Goal: Information Seeking & Learning: Find specific fact

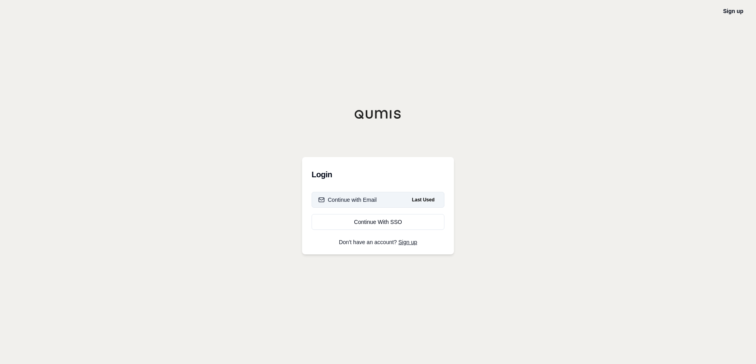
click at [395, 202] on button "Continue with Email Last Used" at bounding box center [378, 200] width 133 height 16
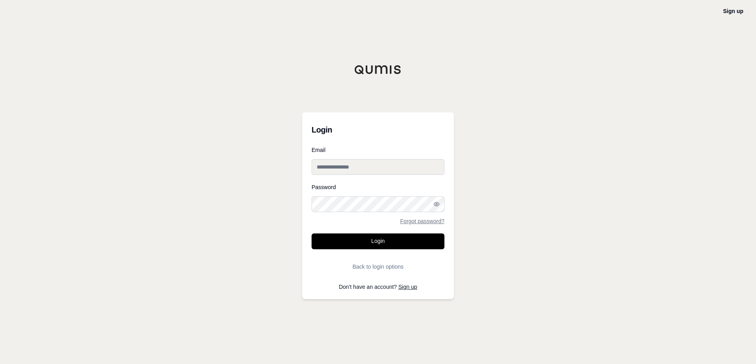
type input "**********"
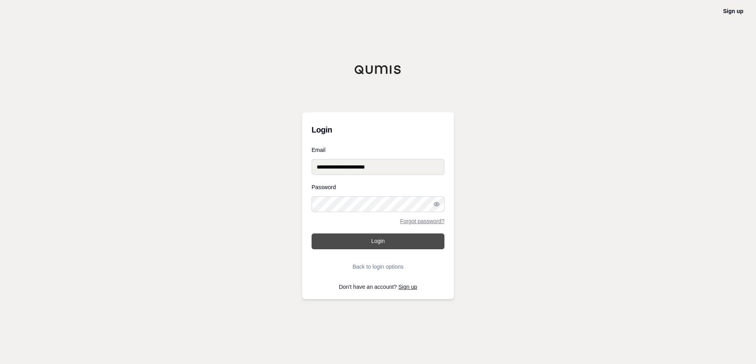
click at [388, 241] on button "Login" at bounding box center [378, 241] width 133 height 16
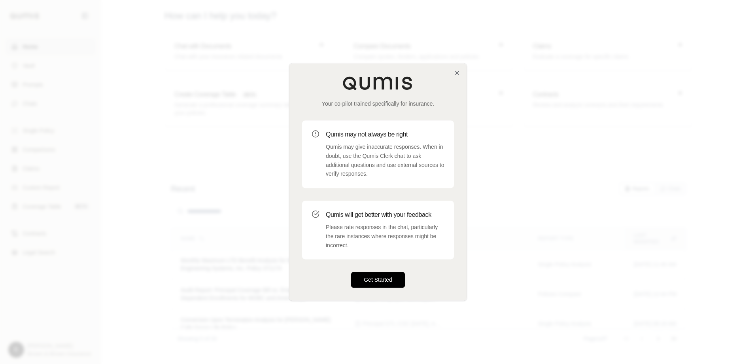
click at [381, 281] on button "Get Started" at bounding box center [378, 280] width 54 height 16
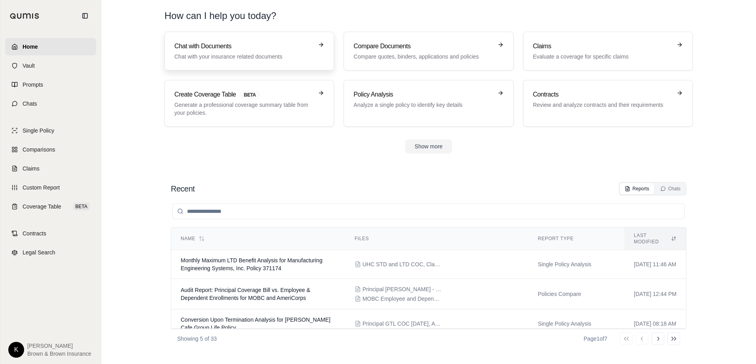
click at [237, 52] on div "Chat with Documents Chat with your insurance related documents" at bounding box center [243, 51] width 139 height 19
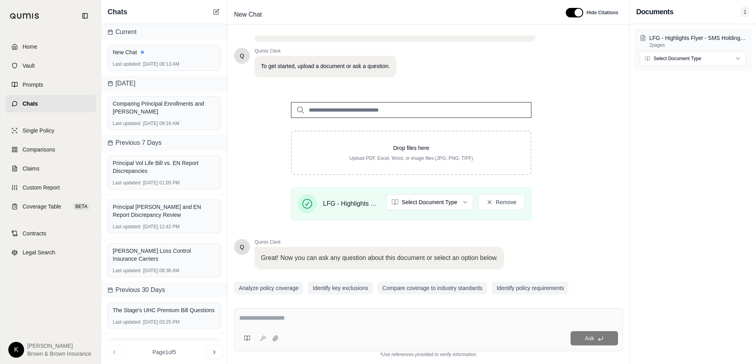
scroll to position [63, 0]
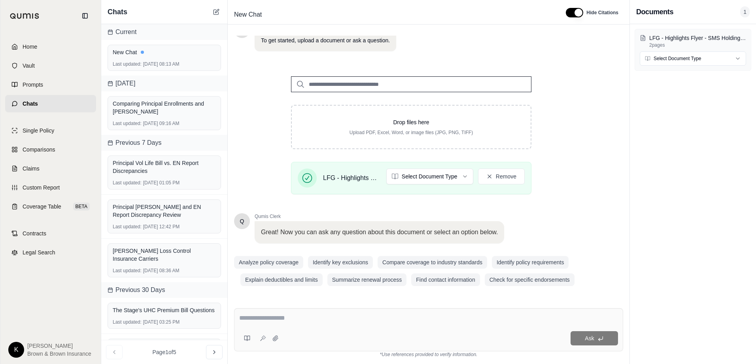
click at [359, 233] on p "Great! Now you can ask any question about this document or select an option bel…" at bounding box center [379, 231] width 237 height 9
click at [321, 318] on textarea at bounding box center [428, 317] width 379 height 9
type textarea "**********"
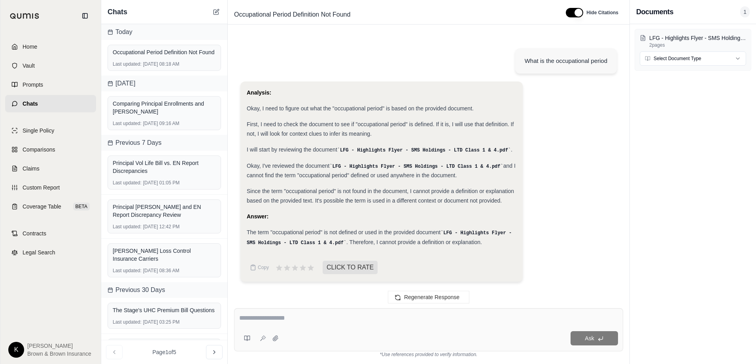
click at [40, 102] on link "Chats" at bounding box center [50, 103] width 91 height 17
click at [42, 47] on link "Home" at bounding box center [50, 46] width 91 height 17
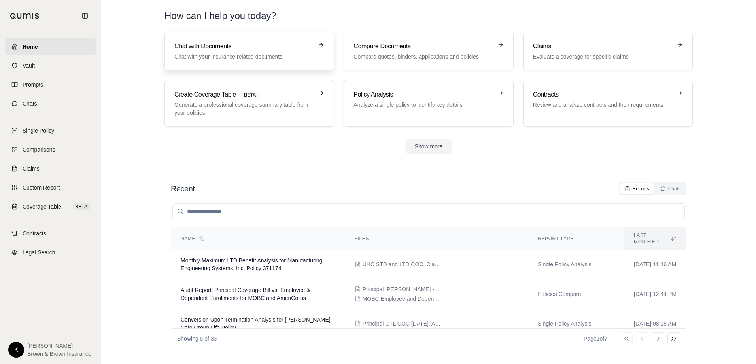
click at [256, 40] on link "Chat with Documents Chat with your insurance related documents" at bounding box center [249, 51] width 170 height 39
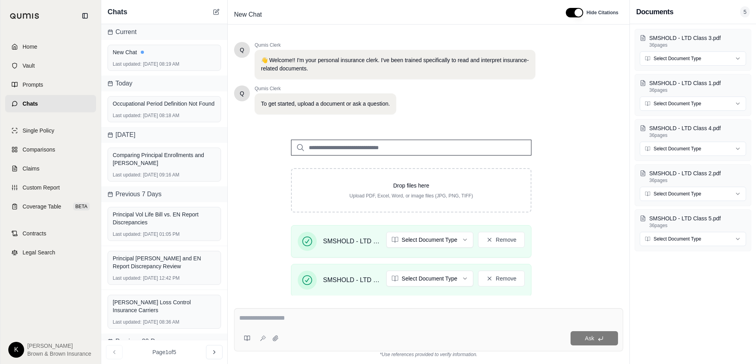
click at [397, 313] on div "Ask" at bounding box center [428, 329] width 389 height 43
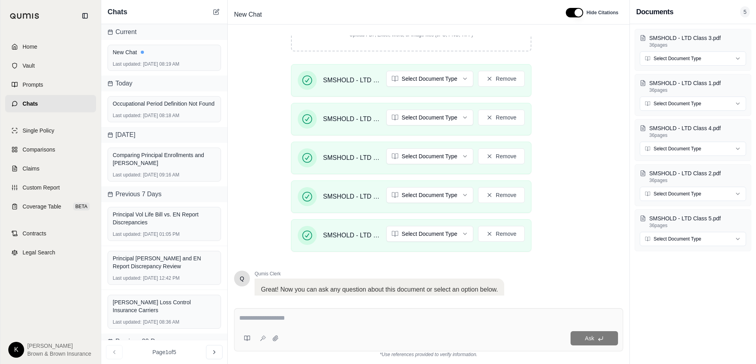
scroll to position [119, 0]
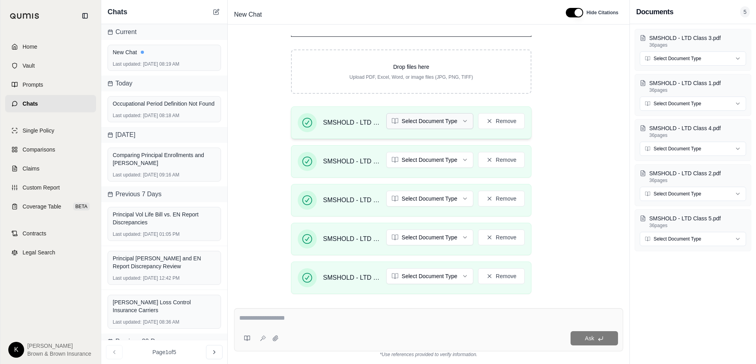
click at [433, 127] on html "Home Vault Prompts Chats Single Policy Comparisons Claims Custom Report Coverag…" at bounding box center [378, 182] width 756 height 364
click at [417, 157] on html "Home Vault Prompts Chats Single Policy Comparisons Claims Custom Report Coverag…" at bounding box center [378, 182] width 756 height 364
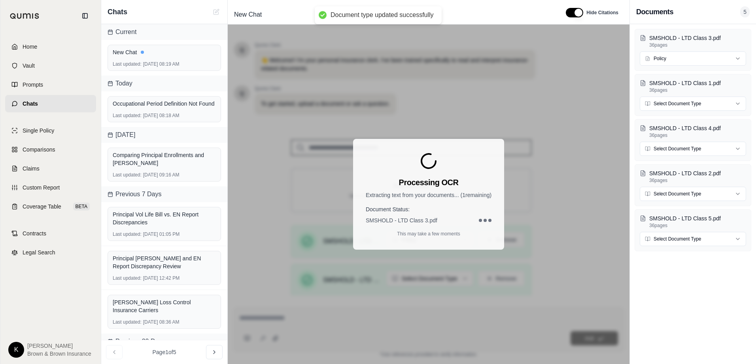
click at [418, 177] on h3 "Processing OCR" at bounding box center [429, 182] width 60 height 11
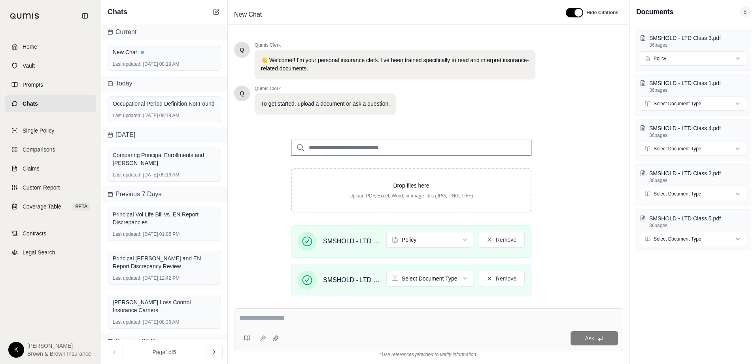
scroll to position [0, 0]
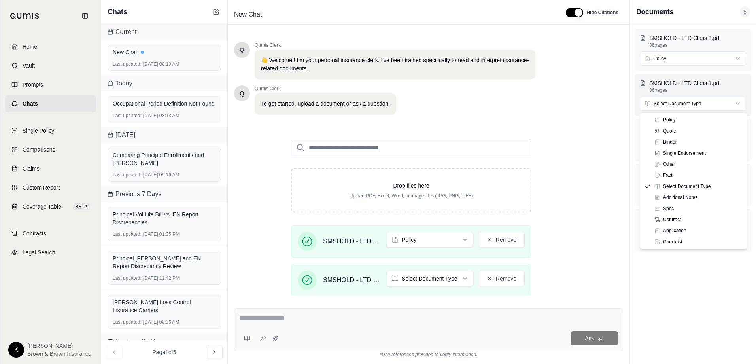
click at [665, 105] on html "Home Vault Prompts Chats Single Policy Comparisons Claims Custom Report Coverag…" at bounding box center [378, 182] width 756 height 364
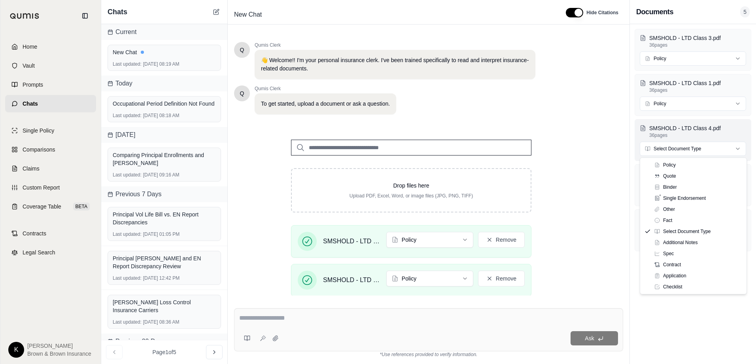
click at [677, 149] on html "Home Vault Prompts Chats Single Policy Comparisons Claims Custom Report Coverag…" at bounding box center [378, 182] width 756 height 364
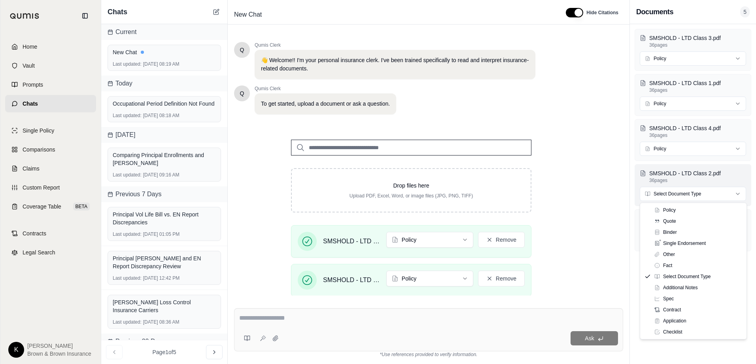
click at [669, 195] on html "Home Vault Prompts Chats Single Policy Comparisons Claims Custom Report Coverag…" at bounding box center [378, 182] width 756 height 364
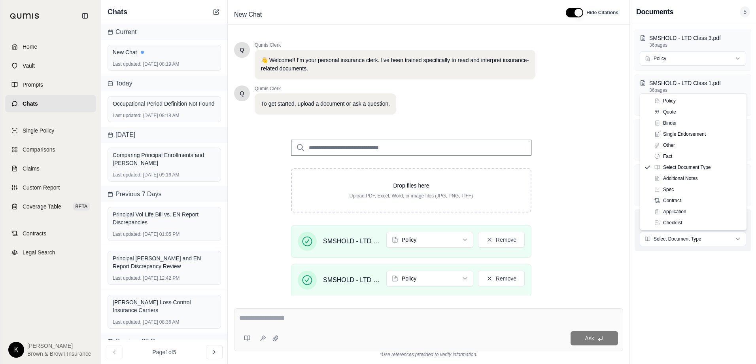
click at [664, 240] on html "Home Vault Prompts Chats Single Policy Comparisons Claims Custom Report Coverag…" at bounding box center [378, 182] width 756 height 364
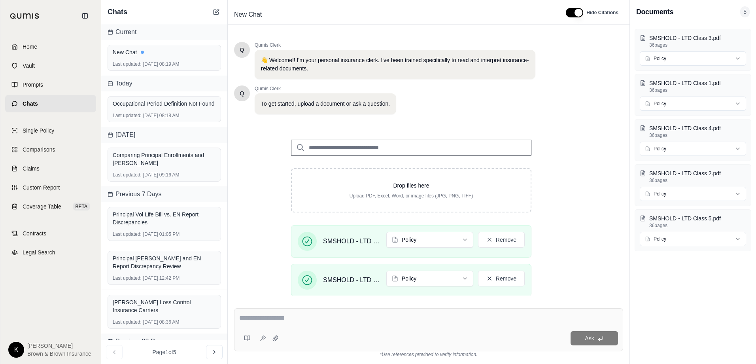
click at [379, 320] on textarea at bounding box center [428, 317] width 379 height 9
type textarea "**********"
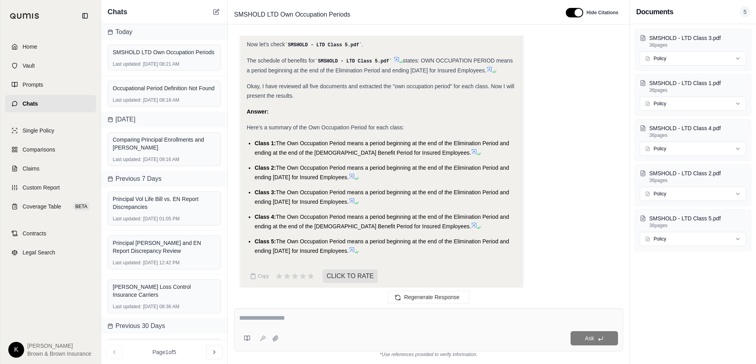
scroll to position [356, 0]
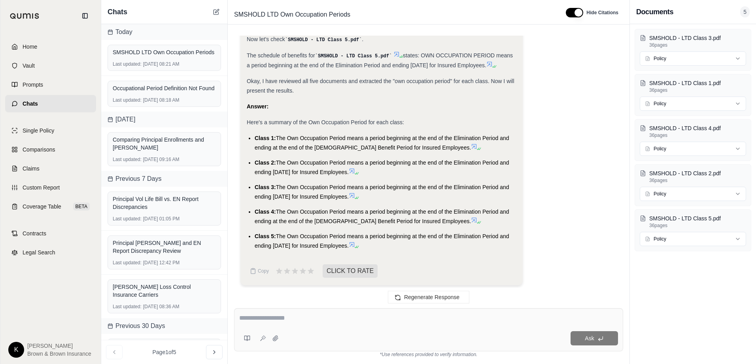
click at [471, 143] on icon at bounding box center [474, 146] width 6 height 6
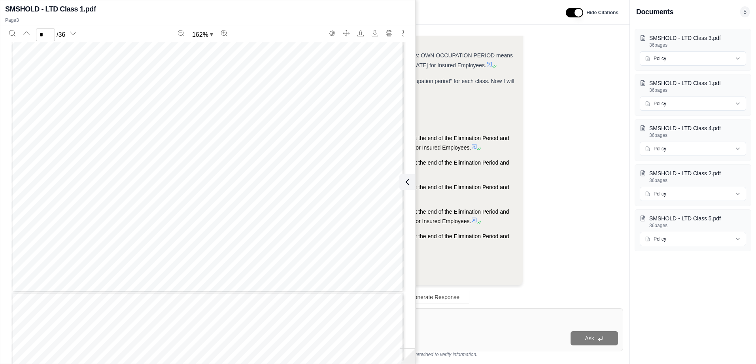
scroll to position [1293, 0]
click at [455, 26] on div "What is the occupational period for each class? Okay, I need to find the "own o…" at bounding box center [429, 194] width 402 height 339
type input "*"
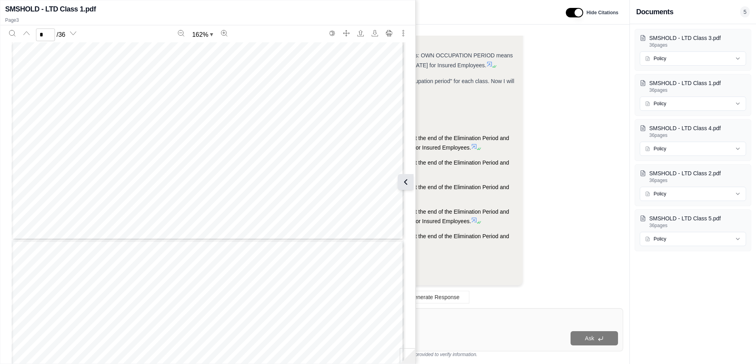
click at [408, 186] on icon at bounding box center [405, 181] width 9 height 9
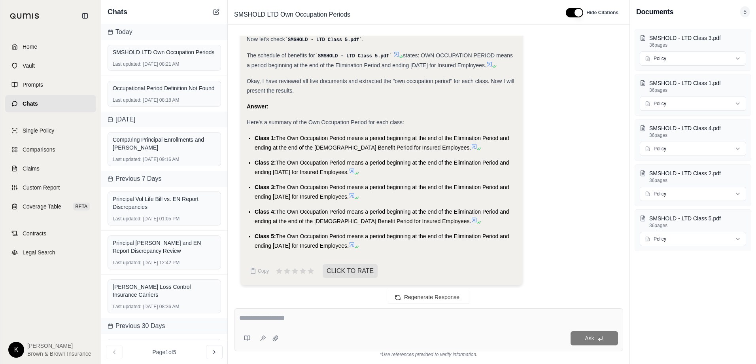
click at [355, 241] on icon at bounding box center [352, 244] width 6 height 6
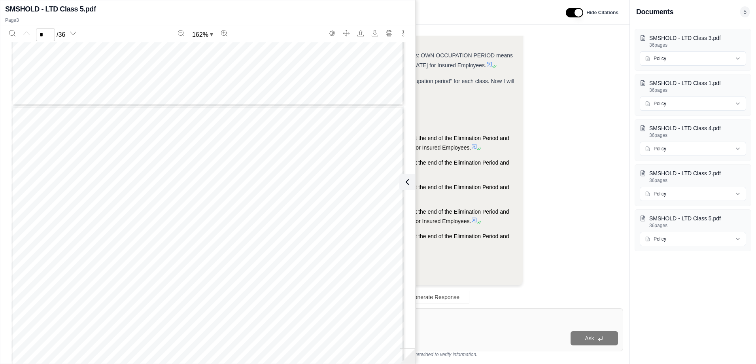
type input "*"
click at [405, 179] on icon at bounding box center [405, 181] width 9 height 9
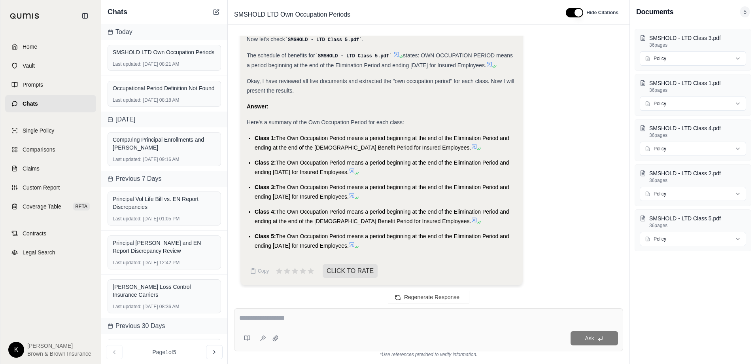
drag, startPoint x: 254, startPoint y: 135, endPoint x: 369, endPoint y: 247, distance: 159.9
click at [369, 247] on ul "Class 1: The Own Occupation Period means a period beginning at the end of the E…" at bounding box center [382, 191] width 270 height 117
copy ul "Class 1: The Own Occupation Period means a period beginning at the end of the E…"
click at [566, 224] on div "Okay, I need to find the "own occupation period" for each of the five classes c…" at bounding box center [428, 8] width 376 height 566
click at [715, 318] on div "SMSHOLD - LTD Class 3.pdf 36 pages Policy SMSHOLD - LTD Class 1.pdf 36 pages Po…" at bounding box center [693, 194] width 126 height 340
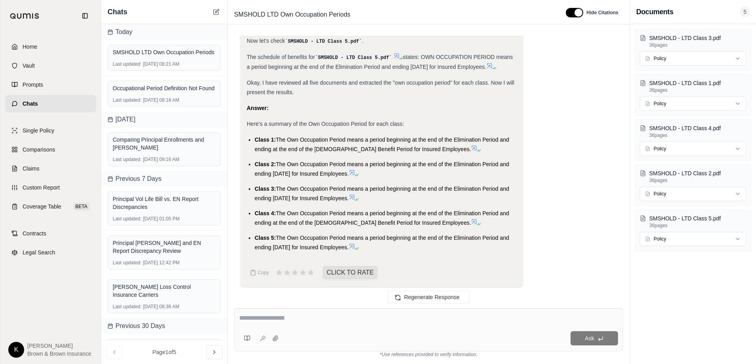
scroll to position [356, 0]
